Goal: Task Accomplishment & Management: Manage account settings

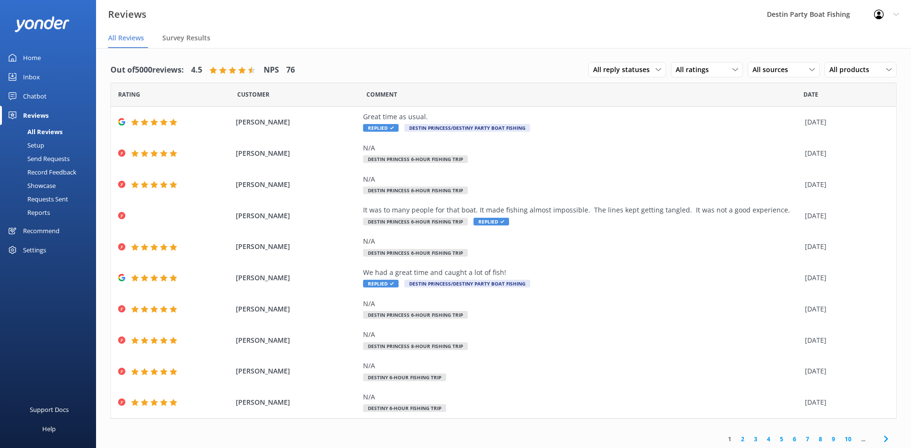
click at [27, 76] on div "Inbox" at bounding box center [31, 76] width 17 height 19
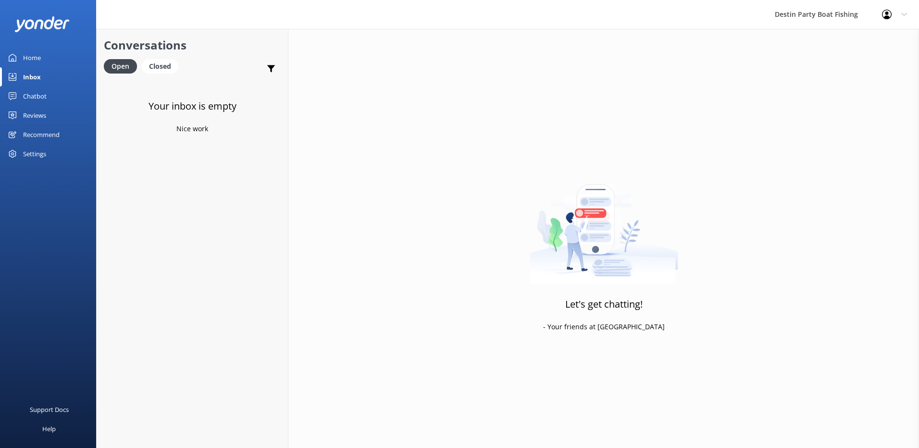
click at [41, 115] on div "Reviews" at bounding box center [34, 115] width 23 height 19
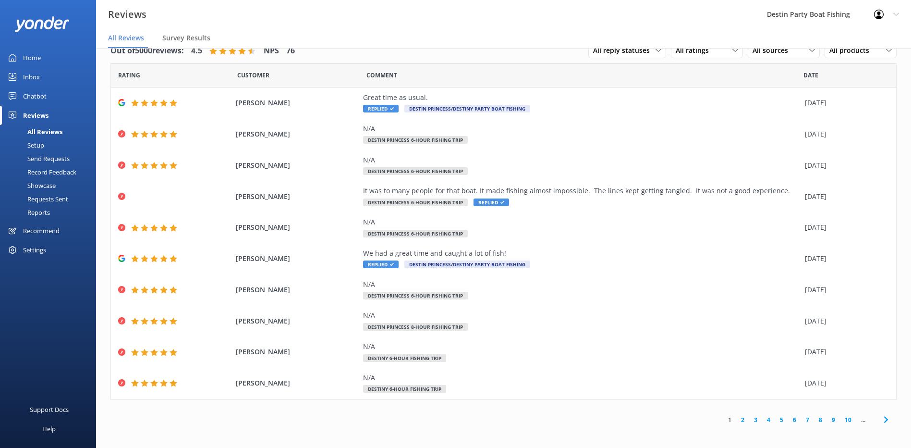
click at [389, 74] on span "Comment" at bounding box center [382, 75] width 31 height 9
drag, startPoint x: 380, startPoint y: 71, endPoint x: 167, endPoint y: 91, distance: 213.7
click at [167, 91] on div "Rating Customer Comment Date [PERSON_NAME] Great time as usual. Replied Destin …" at bounding box center [504, 230] width 786 height 335
drag, startPoint x: 167, startPoint y: 91, endPoint x: 198, endPoint y: 74, distance: 35.2
click at [196, 75] on div "Rating" at bounding box center [174, 75] width 126 height 24
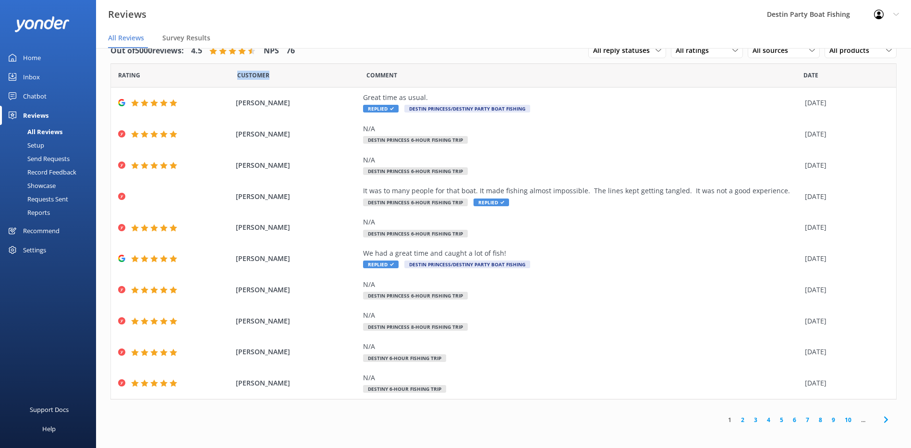
drag, startPoint x: 267, startPoint y: 76, endPoint x: 186, endPoint y: 81, distance: 80.9
click at [186, 81] on div "Rating Customer Comment Date" at bounding box center [504, 75] width 786 height 24
click at [367, 73] on span "Comment" at bounding box center [382, 75] width 31 height 9
click at [604, 288] on div "N/A" at bounding box center [581, 284] width 437 height 11
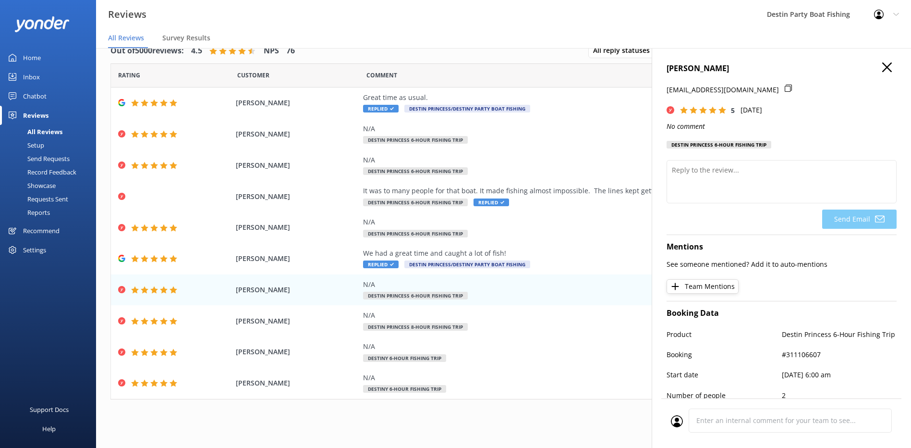
click at [39, 56] on div "Home" at bounding box center [32, 57] width 18 height 19
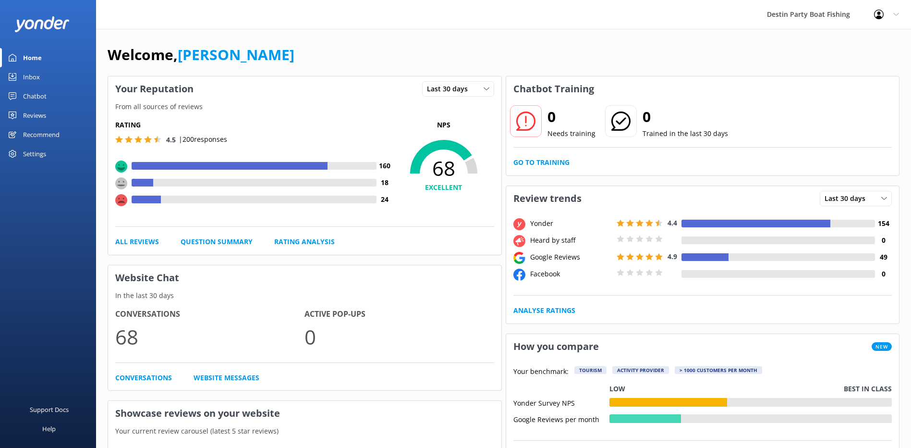
click at [44, 121] on div "Reviews" at bounding box center [34, 115] width 23 height 19
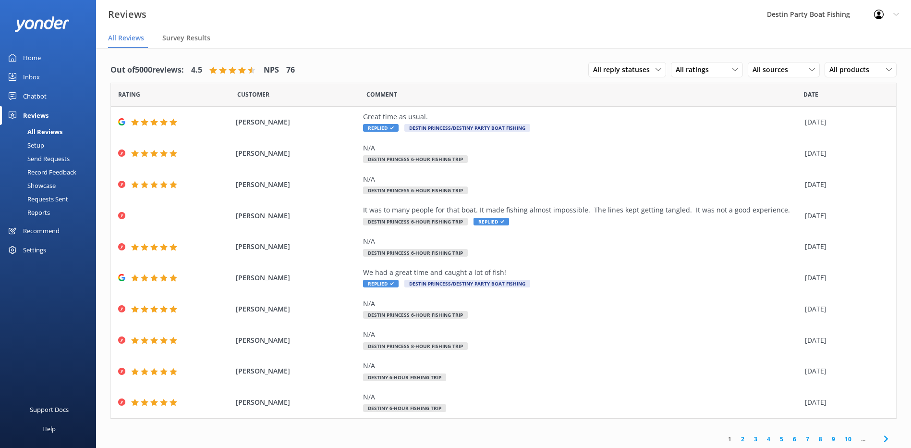
click at [25, 60] on div "Home" at bounding box center [32, 57] width 18 height 19
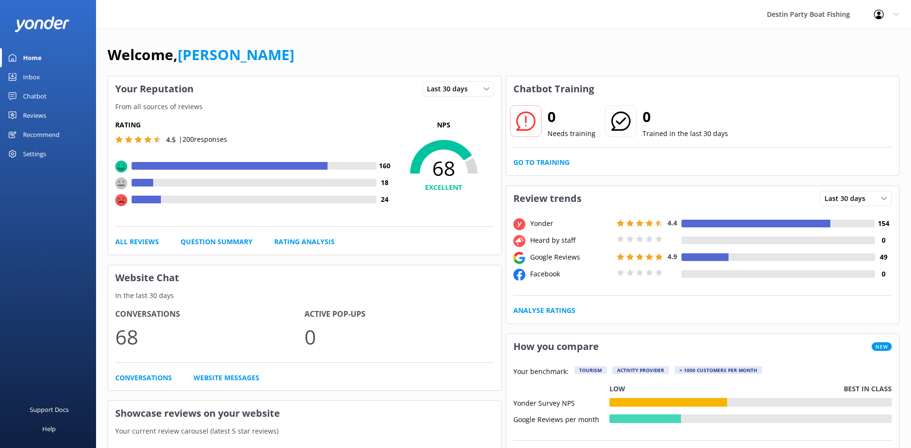
click at [34, 77] on div "Inbox" at bounding box center [31, 76] width 17 height 19
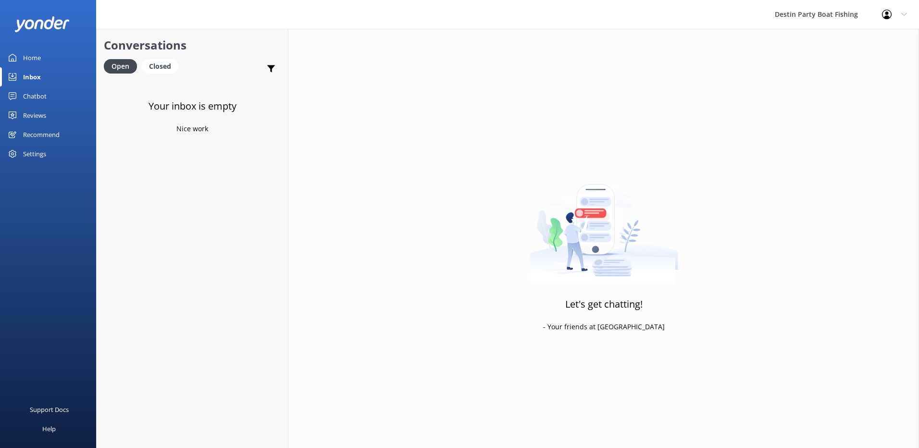
click at [38, 101] on div "Chatbot" at bounding box center [35, 95] width 24 height 19
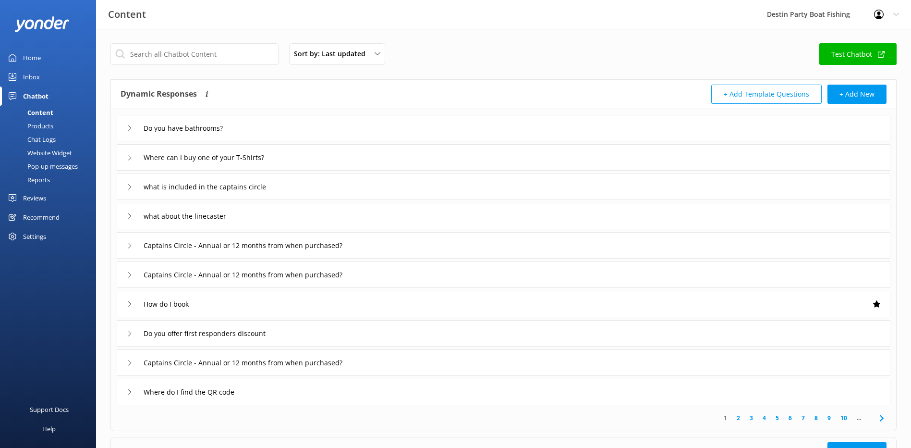
click at [37, 188] on div "Home Inbox Chatbot Content Products Chat Logs Website Widget Pop-up messages Re…" at bounding box center [48, 147] width 96 height 198
click at [40, 189] on div "Reviews" at bounding box center [34, 197] width 23 height 19
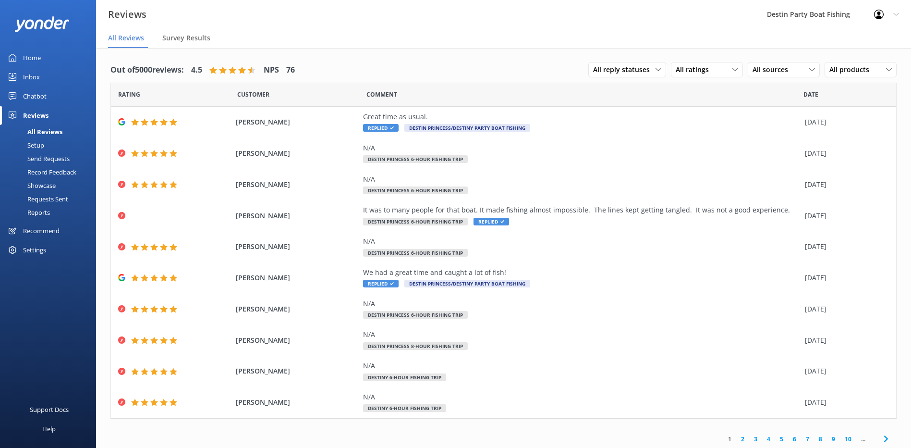
click at [35, 76] on div "Inbox" at bounding box center [31, 76] width 17 height 19
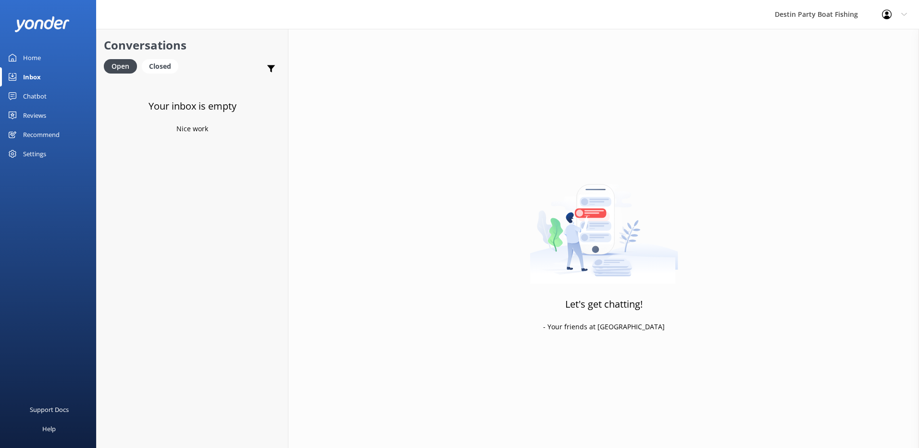
click at [44, 114] on div "Reviews" at bounding box center [34, 115] width 23 height 19
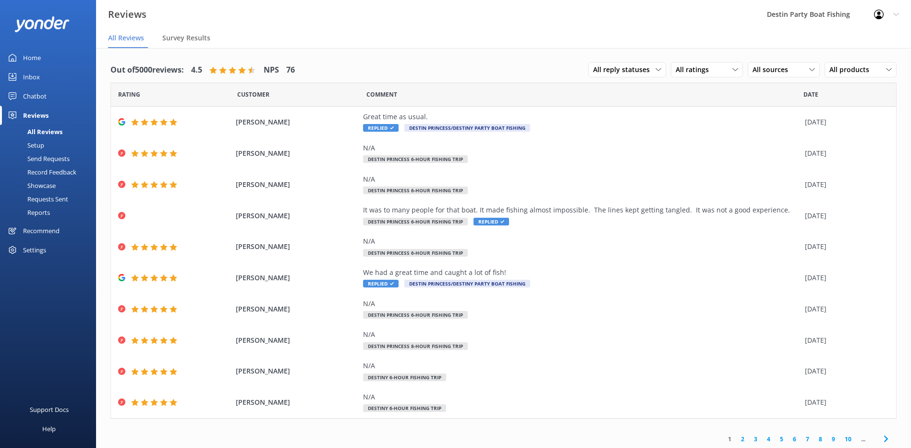
click at [32, 74] on div "Inbox" at bounding box center [31, 76] width 17 height 19
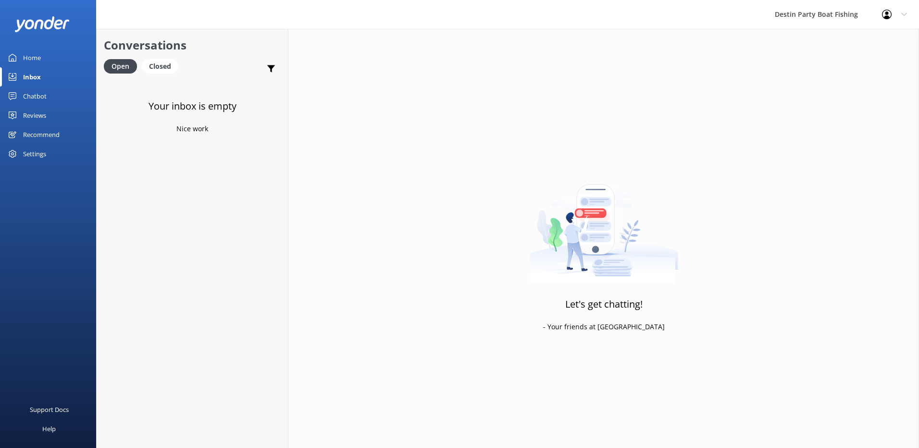
click at [46, 118] on div "Reviews" at bounding box center [34, 115] width 23 height 19
